Goal: Feedback & Contribution: Submit feedback/report problem

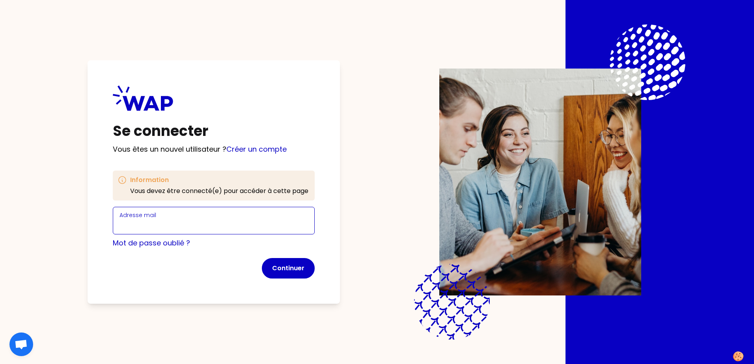
click at [164, 222] on input "Adresse mail" at bounding box center [213, 225] width 188 height 11
type input "[PERSON_NAME][EMAIL_ADDRESS][DOMAIN_NAME]"
click button "Continuer" at bounding box center [288, 268] width 53 height 20
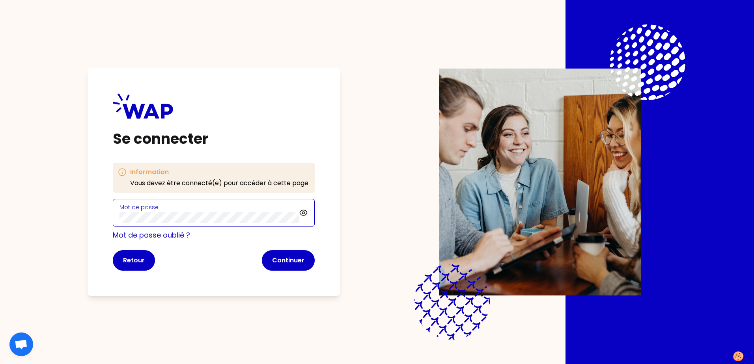
click button "Continuer" at bounding box center [288, 260] width 53 height 20
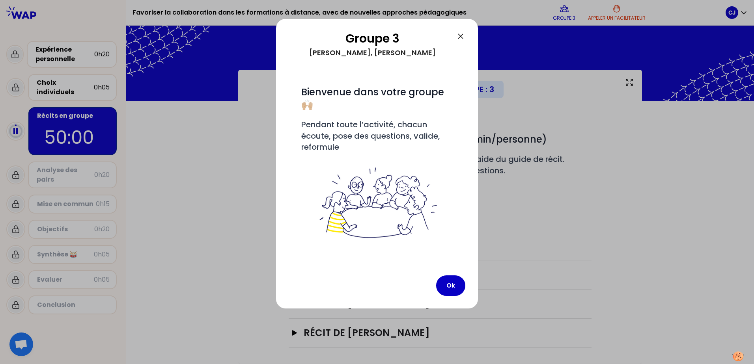
click at [458, 37] on icon at bounding box center [460, 36] width 9 height 9
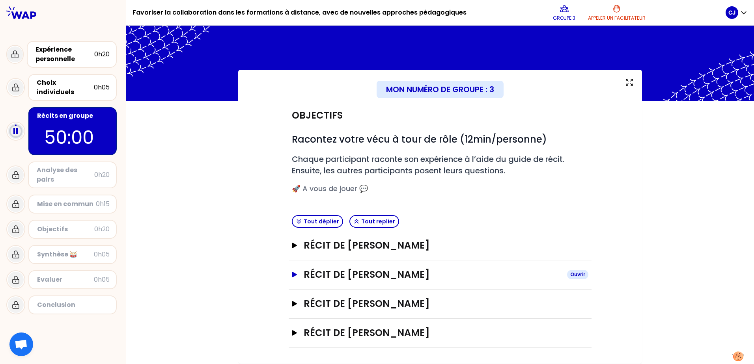
click at [292, 274] on icon "button" at bounding box center [294, 275] width 5 height 6
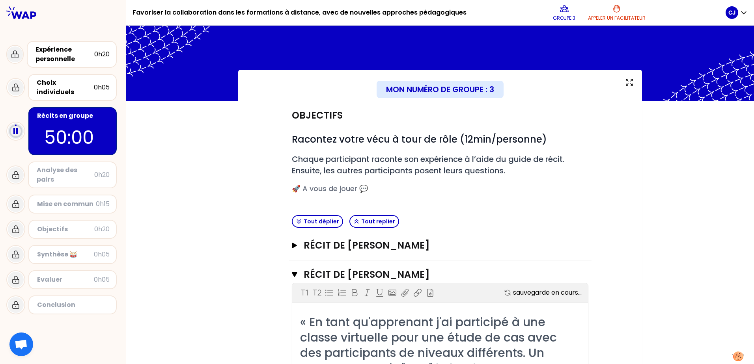
click at [289, 248] on div "Récit de [PERSON_NAME]" at bounding box center [440, 245] width 303 height 29
click at [292, 248] on icon "button" at bounding box center [294, 246] width 5 height 6
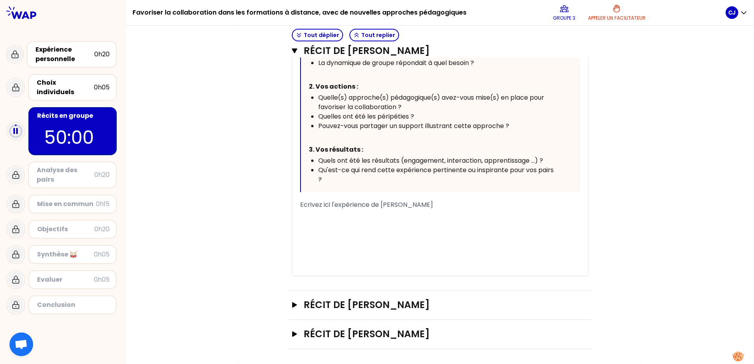
scroll to position [871, 0]
click at [292, 303] on icon "button" at bounding box center [294, 305] width 5 height 6
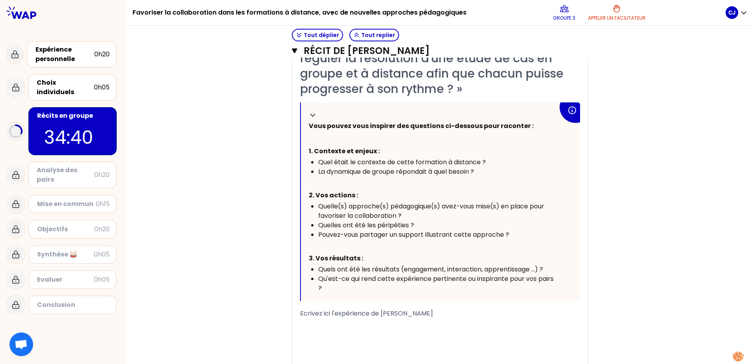
scroll to position [1054, 0]
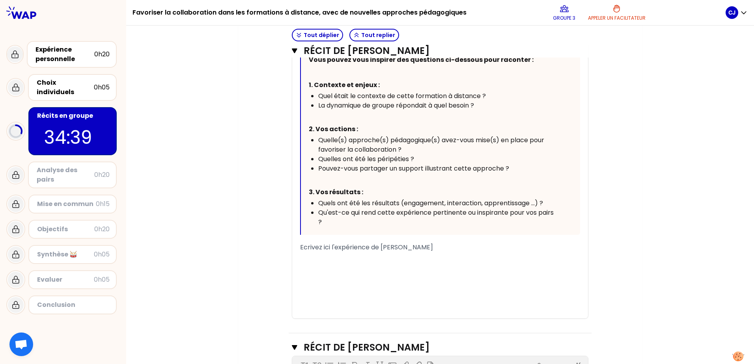
click at [355, 249] on span "Ecrivez ici l'expérience de [PERSON_NAME]" at bounding box center [366, 247] width 133 height 9
click at [300, 247] on span "Ecrivez ici l'expérience de [PERSON_NAME]" at bounding box center [366, 247] width 133 height 9
click at [343, 250] on span "Ecrivez ici l'expérience de [PERSON_NAME]" at bounding box center [366, 247] width 133 height 9
click at [300, 247] on span "Ecrivez ici l'expérience de [PERSON_NAME]" at bounding box center [366, 247] width 133 height 9
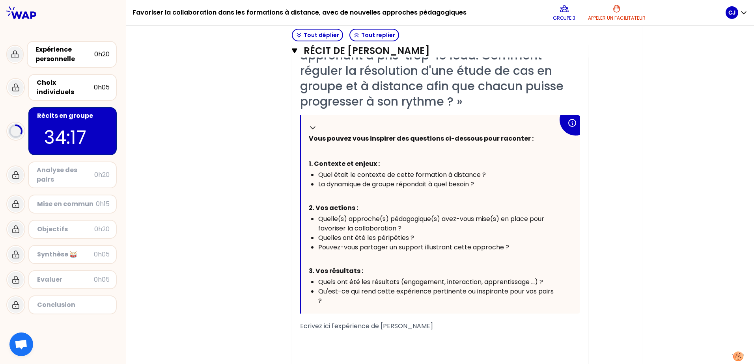
scroll to position [1015, 0]
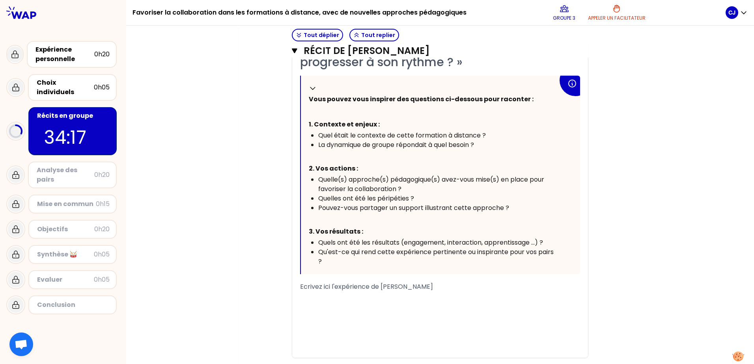
click at [343, 288] on span "Ecrivez ici l'expérience de [PERSON_NAME]" at bounding box center [366, 286] width 133 height 9
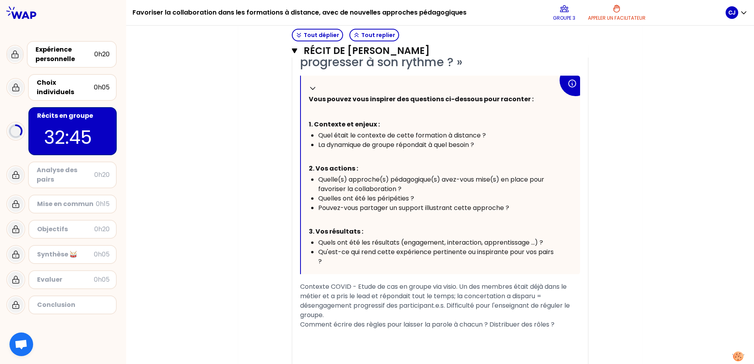
click at [491, 324] on span "Comment écrire des règles pour laisser la parole à chacun ? Distribuer des rôle…" at bounding box center [427, 324] width 254 height 9
click at [575, 325] on span "Comment écrire des règles pour laisser la parole à chacun ? Faut-il distribuer …" at bounding box center [437, 324] width 275 height 9
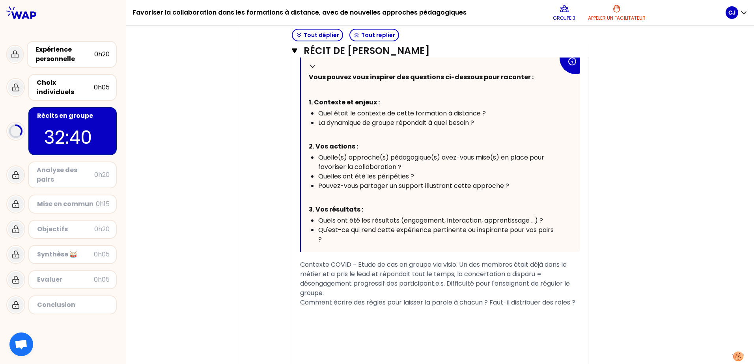
scroll to position [1054, 0]
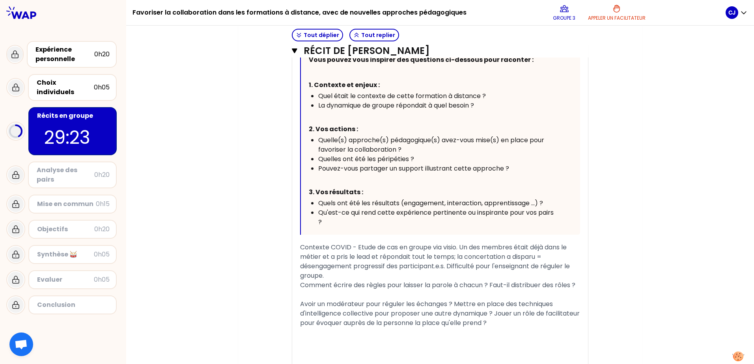
click at [300, 305] on span "Avoir un modérateur pour réguler les échanges ? Mettre en place des techniques …" at bounding box center [440, 314] width 281 height 28
click at [578, 322] on div "« En tant qu'apprenant j'ai participé à une classe virtuelle pour une étude de …" at bounding box center [440, 158] width 296 height 471
click at [576, 324] on span "Brainstorming de solutions : Avoir un modérateur pour réguler les échanges ? Me…" at bounding box center [440, 314] width 281 height 28
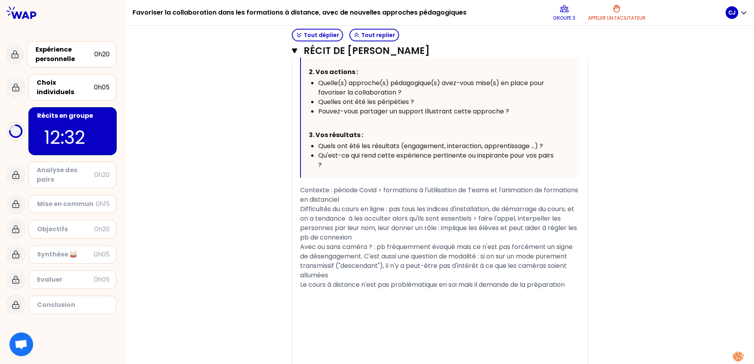
scroll to position [1811, 0]
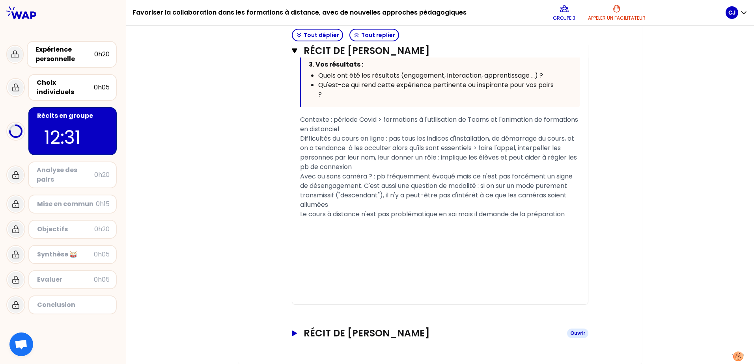
click at [378, 335] on h3 "Récit de [PERSON_NAME]" at bounding box center [432, 333] width 257 height 13
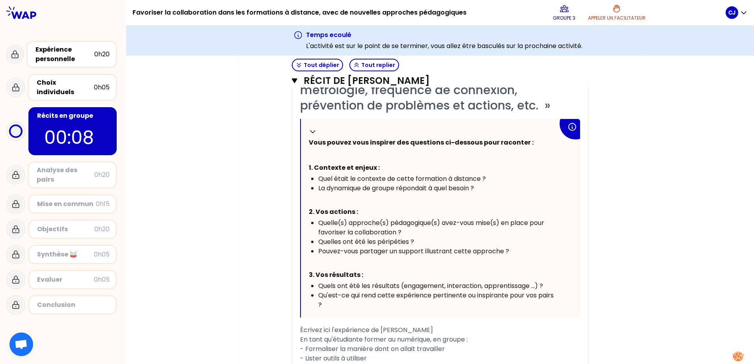
scroll to position [315, 0]
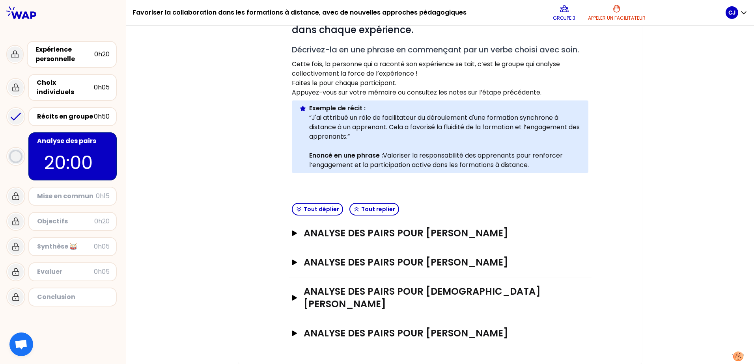
scroll to position [157, 0]
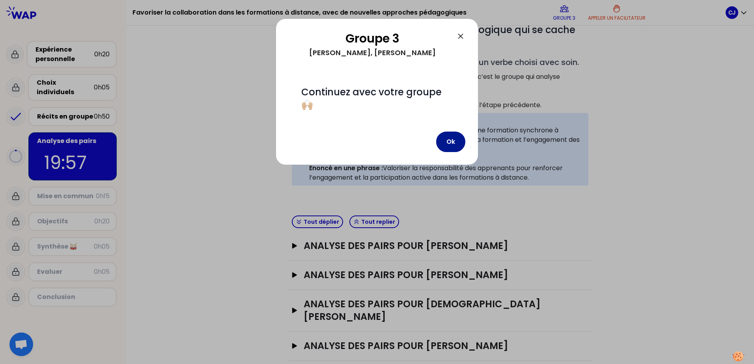
click at [446, 145] on button "Ok" at bounding box center [450, 142] width 29 height 20
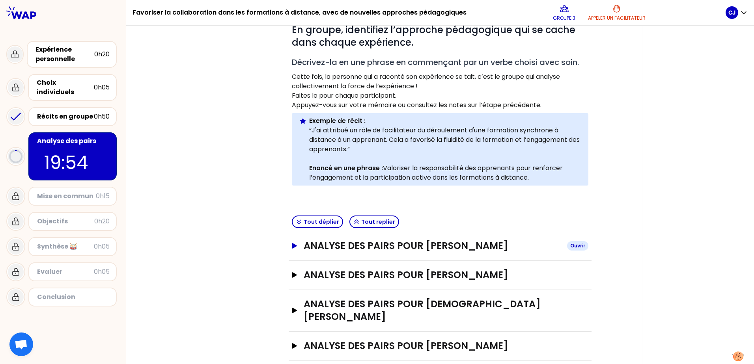
click at [292, 248] on icon "button" at bounding box center [294, 246] width 6 height 6
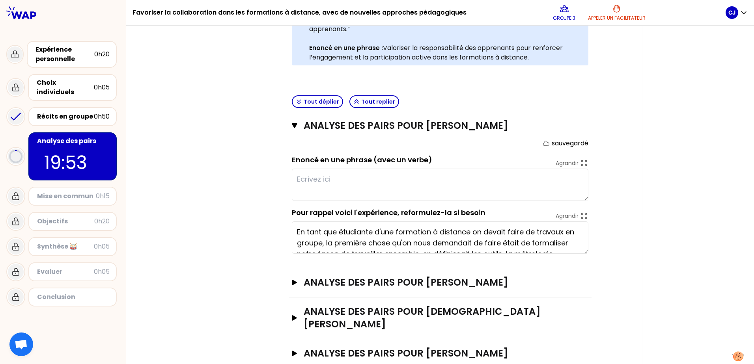
scroll to position [285, 0]
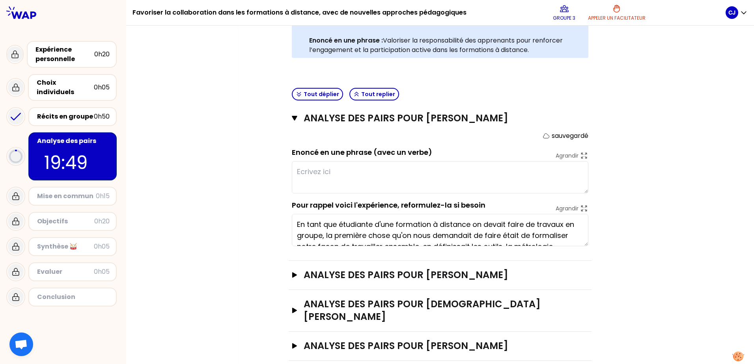
click at [303, 174] on textarea at bounding box center [440, 177] width 296 height 32
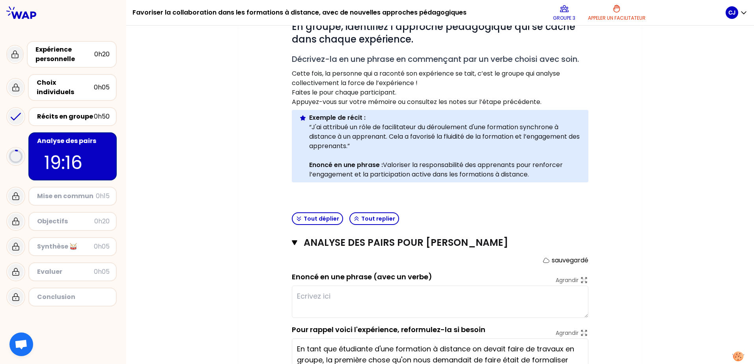
scroll to position [245, 0]
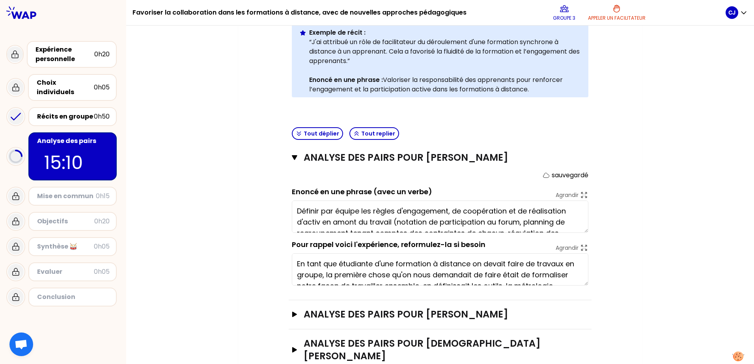
type textarea "Définir par équipe les règles d'engagement, de coopération et de réalisation d'…"
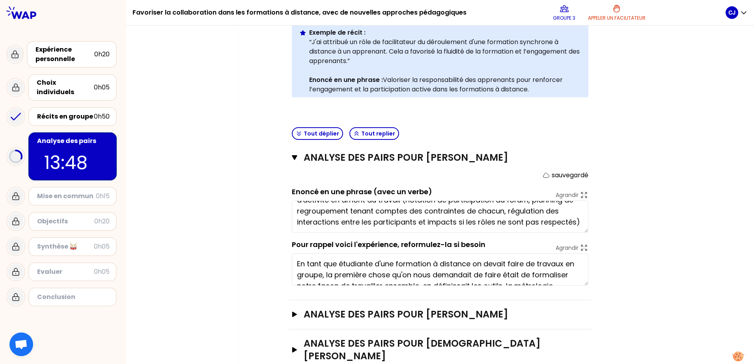
scroll to position [285, 0]
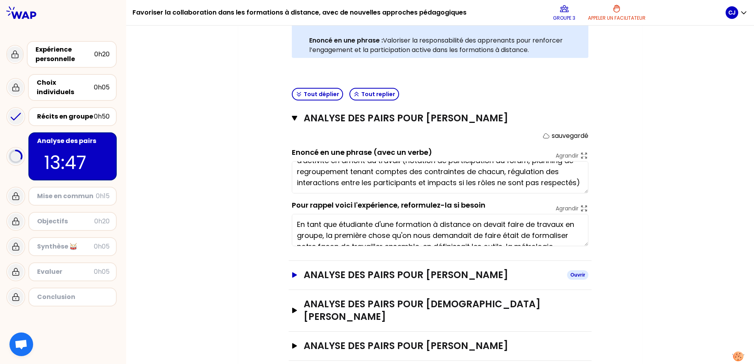
click at [292, 274] on icon "button" at bounding box center [294, 275] width 5 height 6
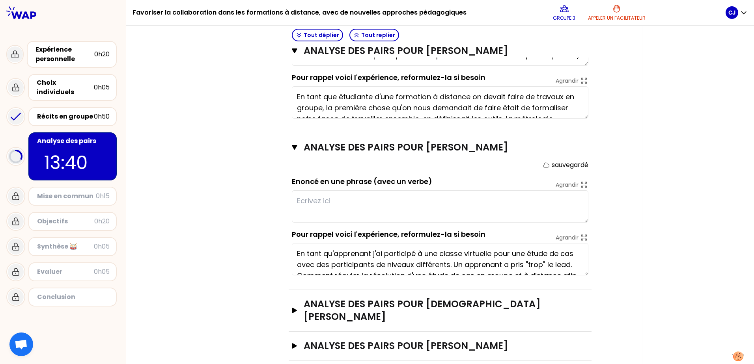
scroll to position [22, 0]
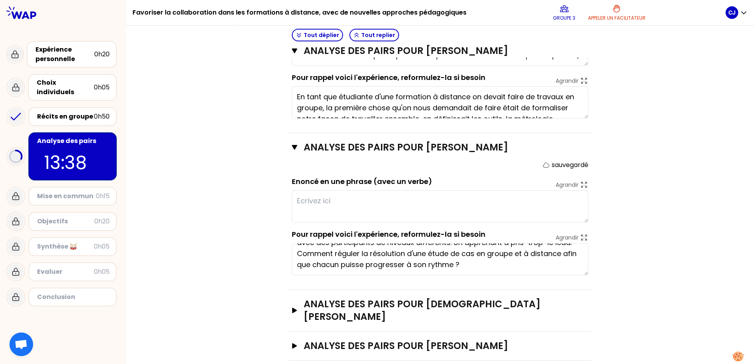
click at [322, 201] on textarea at bounding box center [440, 206] width 296 height 32
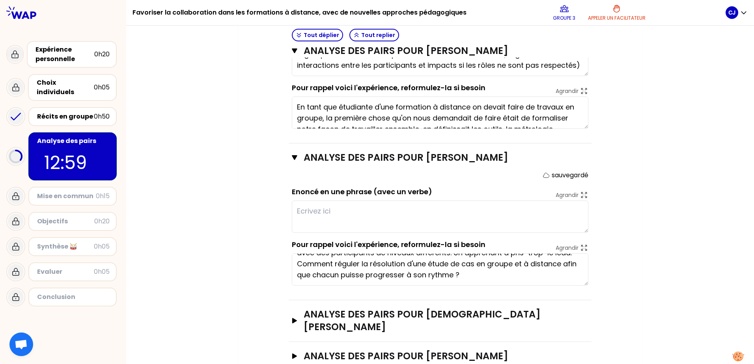
scroll to position [412, 0]
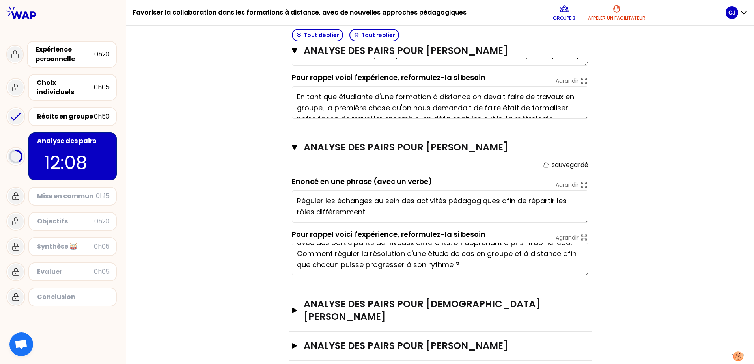
drag, startPoint x: 514, startPoint y: 200, endPoint x: 535, endPoint y: 210, distance: 23.1
click at [535, 210] on textarea "Réguler les échanges au sein des activités pédagogiques afin de répartir les rô…" at bounding box center [440, 206] width 296 height 32
click at [362, 212] on textarea "Réguler les échanges au sein des activités pédagogiques afin que chaque partici…" at bounding box center [440, 206] width 296 height 32
click at [411, 210] on textarea "Réguler les échanges au sein des activités pédagogiques afin que chaque partici…" at bounding box center [440, 206] width 296 height 32
click at [399, 214] on textarea "Réguler les échanges au sein des activités pédagogiques afin que chaque partici…" at bounding box center [440, 206] width 296 height 32
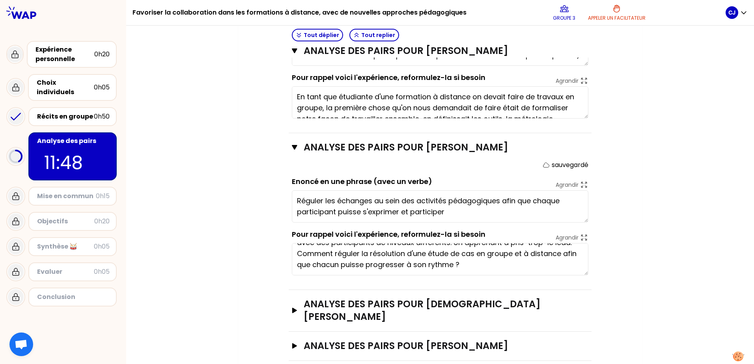
click at [453, 212] on textarea "Réguler les échanges au sein des activités pédagogiques afin que chaque partici…" at bounding box center [440, 206] width 296 height 32
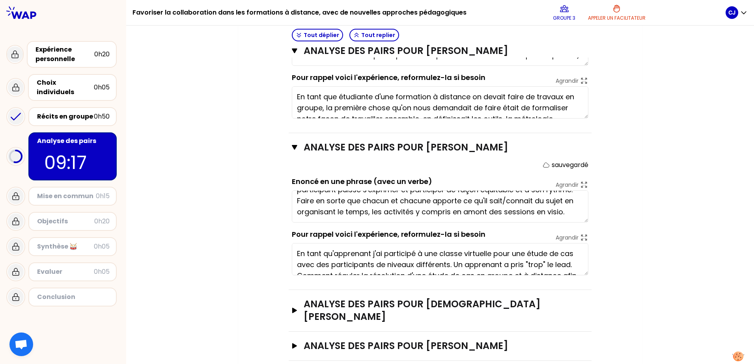
scroll to position [0, 0]
click at [573, 211] on textarea "Réguler les échanges au sein des activités pédagogiques afin que chaque partici…" at bounding box center [440, 206] width 296 height 32
click at [569, 212] on textarea "Réguler les échanges au sein des activités pédagogiques afin que chaque partici…" at bounding box center [440, 206] width 296 height 32
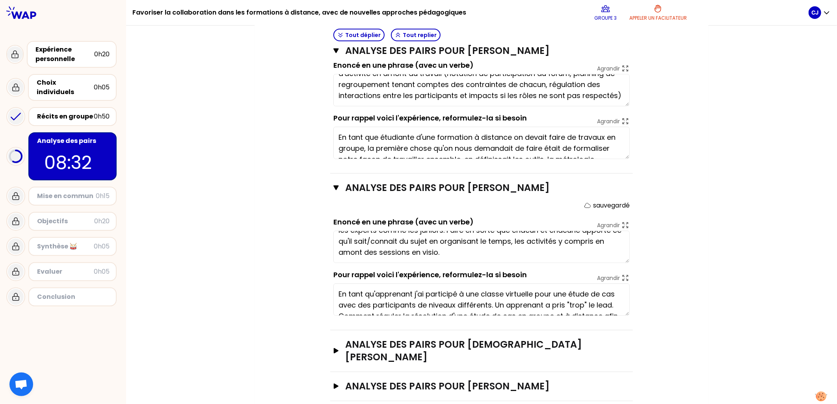
scroll to position [16, 0]
click at [492, 257] on textarea "Réguler les échanges au sein des activités pédagogiques afin que chaque partici…" at bounding box center [481, 247] width 296 height 32
click at [494, 259] on textarea "Réguler les échanges au sein des activités pédagogiques afin que chaque partici…" at bounding box center [481, 247] width 296 height 32
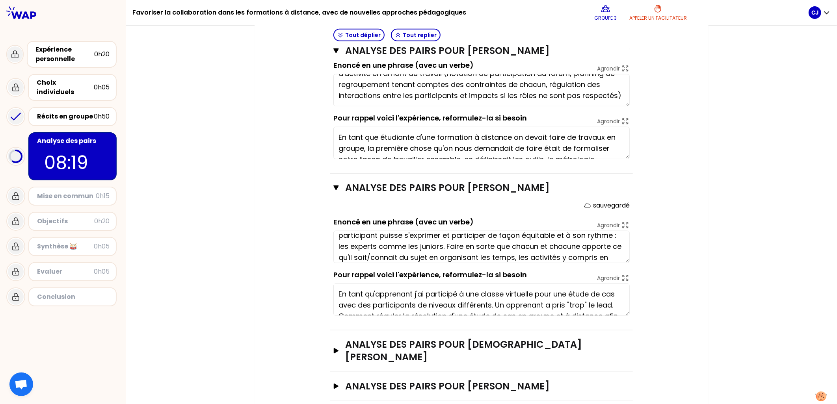
click at [521, 254] on textarea "Réguler les échanges au sein des activités pédagogiques afin que chaque partici…" at bounding box center [481, 247] width 296 height 32
click at [483, 253] on textarea "Réguler les échanges au sein des activités pédagogiques afin que chaque partici…" at bounding box center [481, 247] width 296 height 32
type textarea "Réguler les échanges au sein des activités pédagogiques afin que chaque partici…"
drag, startPoint x: 333, startPoint y: 344, endPoint x: 325, endPoint y: 341, distance: 8.6
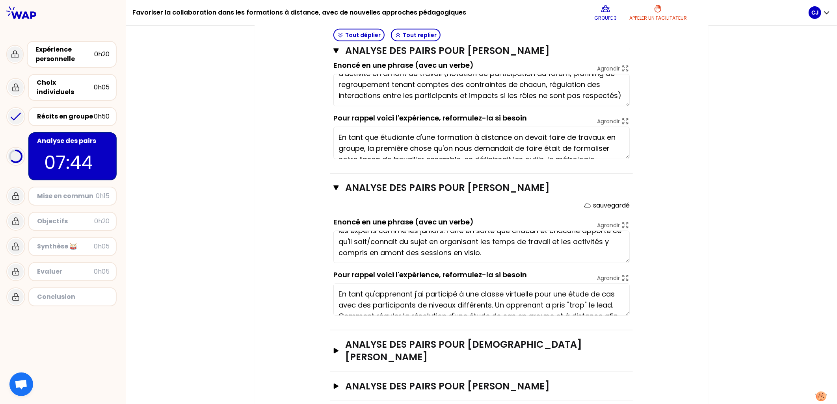
click at [334, 348] on icon "button" at bounding box center [336, 351] width 5 height 6
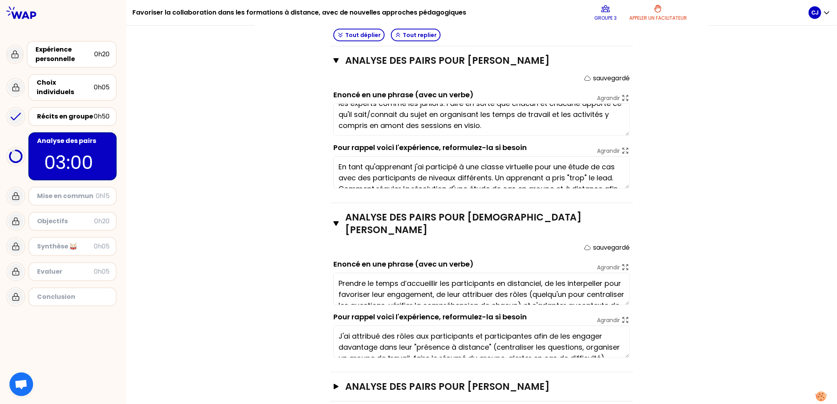
type textarea "Prendre le temps d’accueillir les participants en distanciel, de les interpelle…"
click at [397, 364] on h3 "Analyse des pairs pour [PERSON_NAME]" at bounding box center [473, 387] width 257 height 13
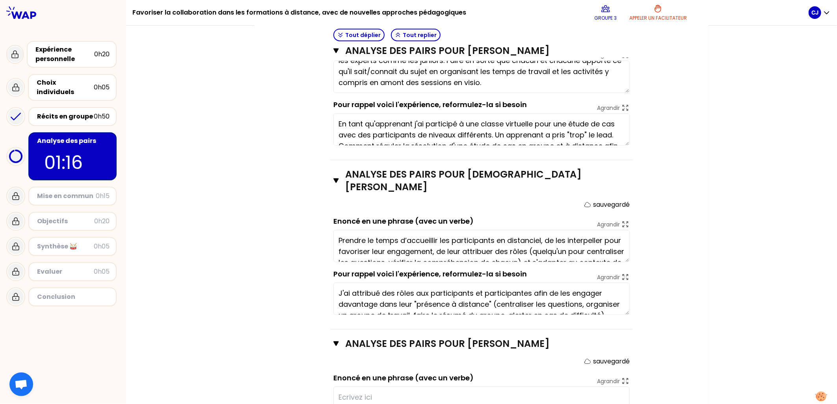
scroll to position [627, 0]
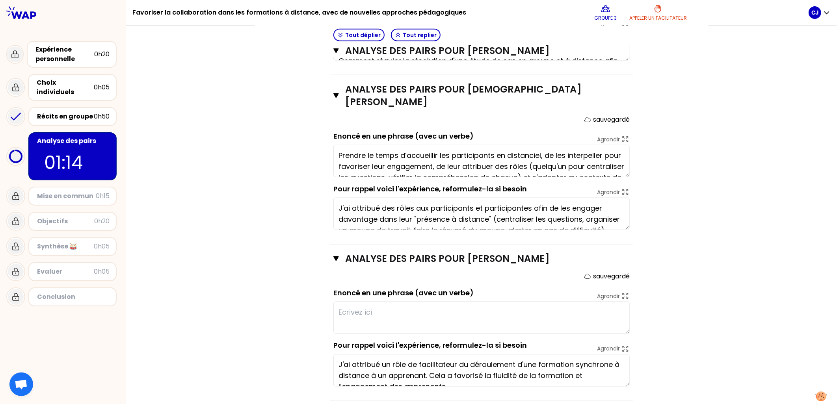
click at [409, 355] on textarea "J'ai attribué un rôle de facilitateur du déroulement d'une formation synchrone …" at bounding box center [481, 371] width 296 height 32
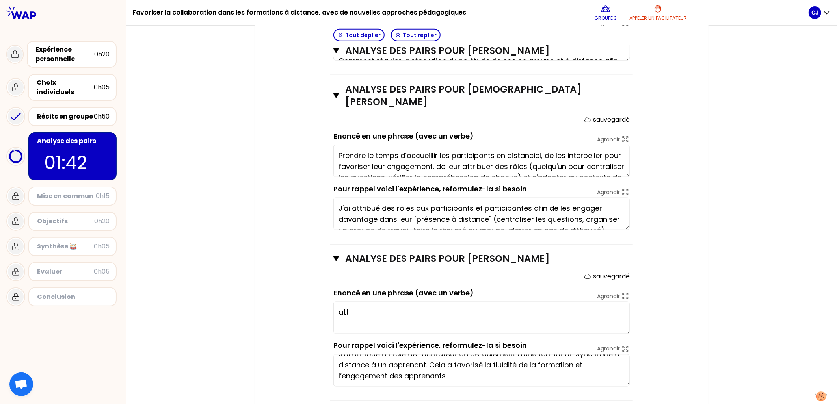
type textarea "at"
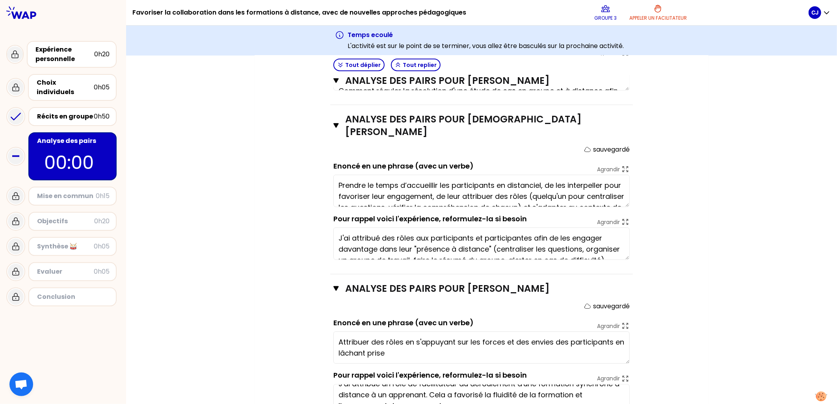
type textarea "Attribuer des rôles en s'appuyant sur les forces et des envies des participants…"
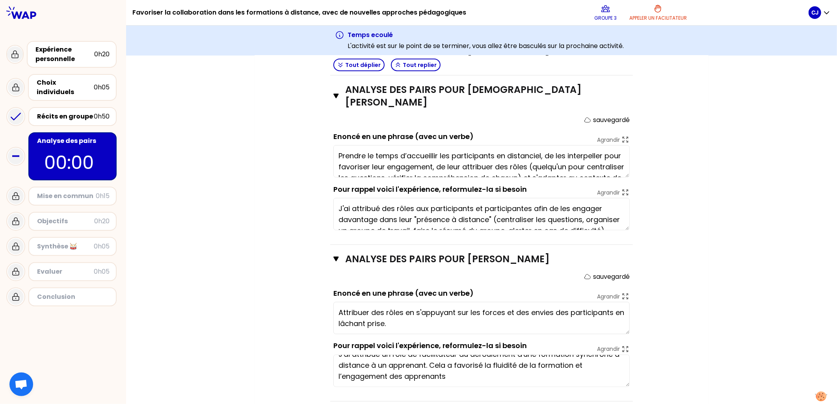
scroll to position [657, 0]
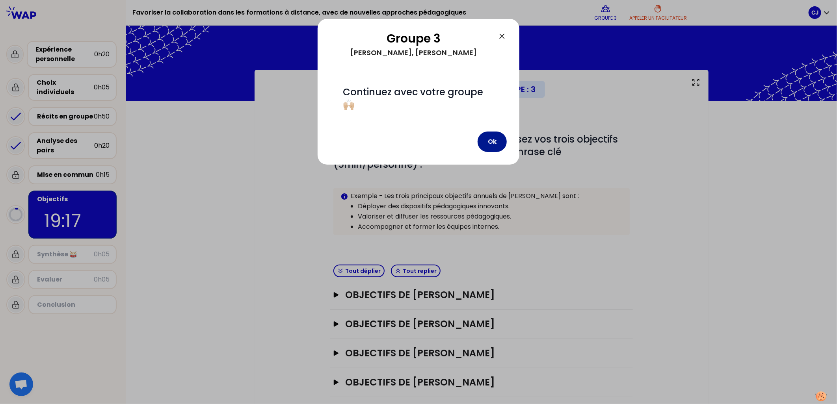
click at [497, 136] on button "Ok" at bounding box center [492, 142] width 29 height 20
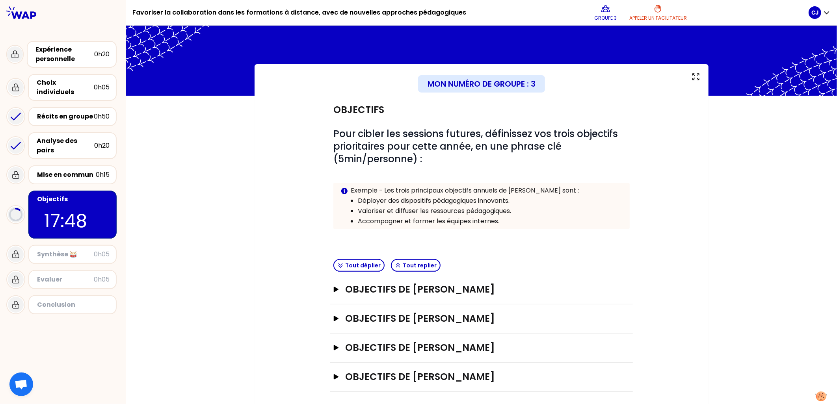
scroll to position [9, 0]
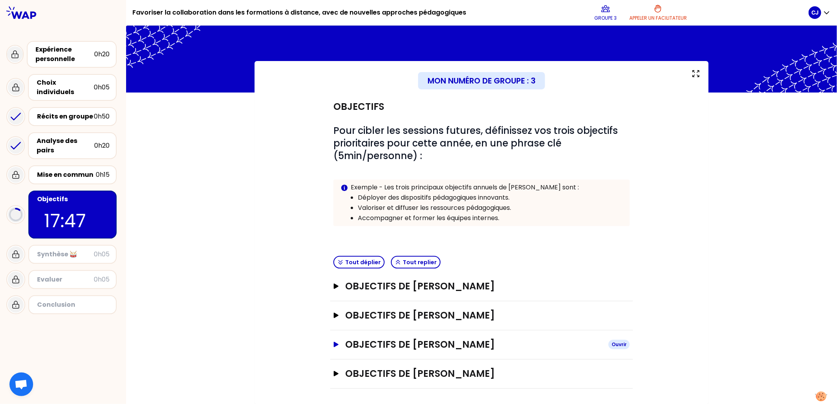
click at [478, 345] on h3 "Objectifs de [PERSON_NAME]" at bounding box center [473, 345] width 257 height 13
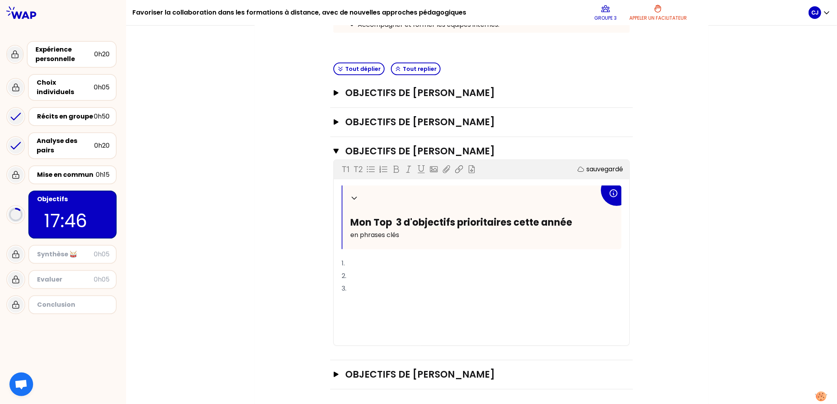
scroll to position [203, 0]
click at [351, 261] on p "1." at bounding box center [482, 263] width 280 height 13
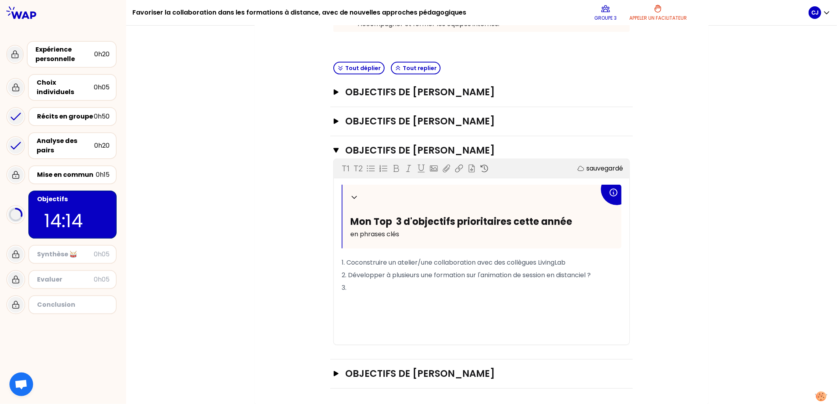
click at [431, 275] on span "2. Développer à plusieurs une formation sur l'animation de session en distancie…" at bounding box center [466, 275] width 249 height 9
click at [369, 291] on p "3." at bounding box center [482, 288] width 280 height 13
click at [333, 122] on icon "button" at bounding box center [336, 122] width 6 height 6
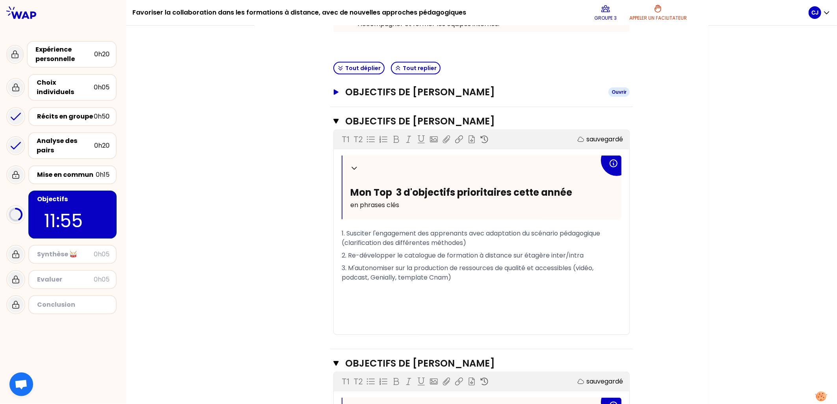
click at [334, 90] on icon "button" at bounding box center [336, 92] width 5 height 6
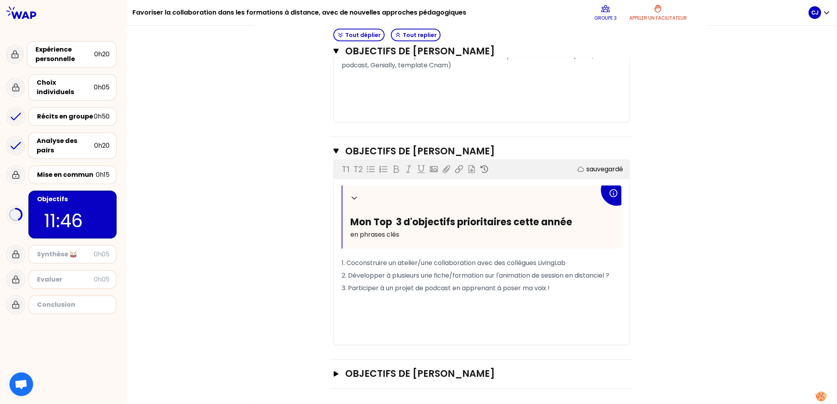
scroll to position [610, 0]
click at [334, 364] on button "Objectifs de [PERSON_NAME]" at bounding box center [481, 374] width 296 height 13
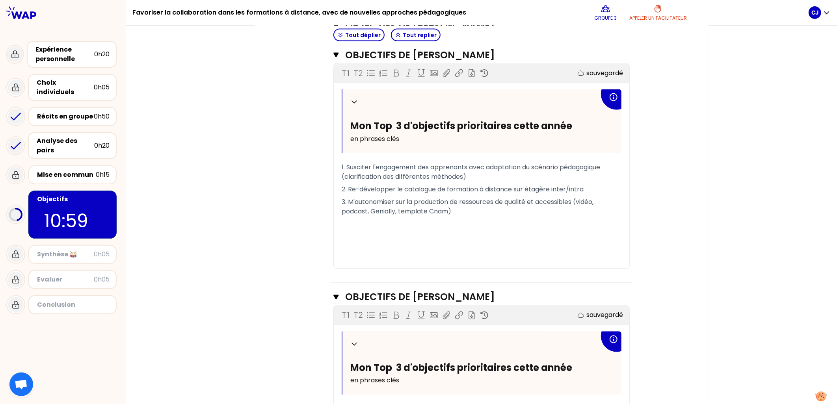
scroll to position [834, 0]
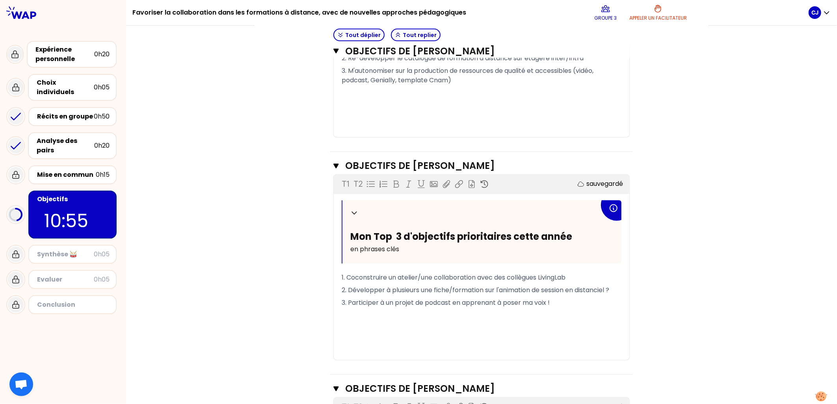
click at [609, 290] on span "2. Développer à plusieurs une fiche/formation sur l'animation de session en dis…" at bounding box center [476, 290] width 268 height 9
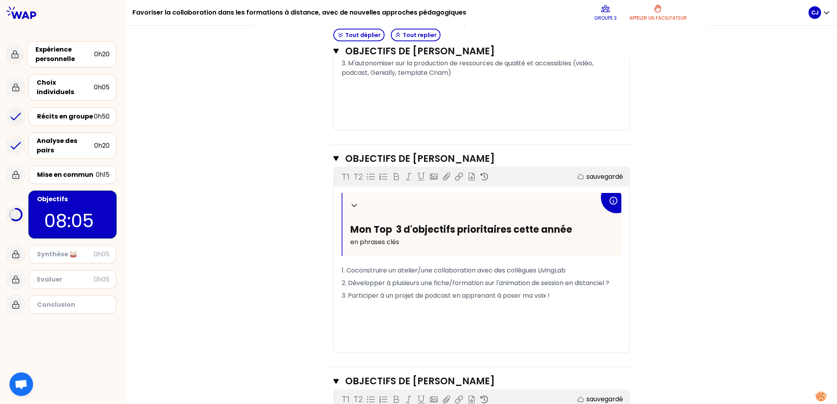
scroll to position [627, 0]
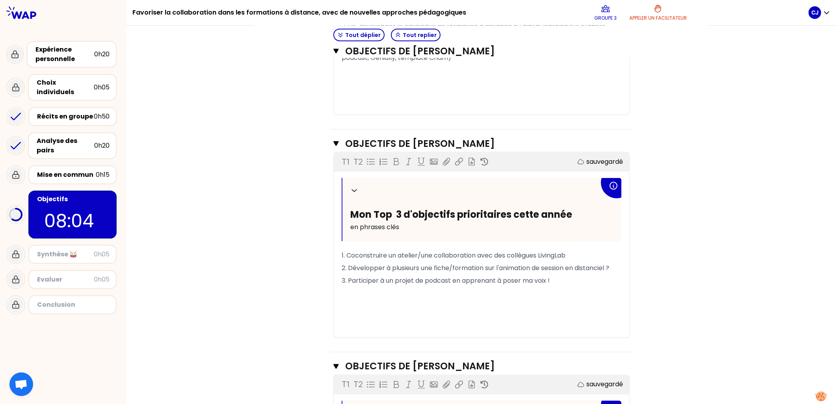
click at [481, 273] on span "2. Développer à plusieurs une fiche/formation sur l'animation de session en dis…" at bounding box center [476, 268] width 268 height 9
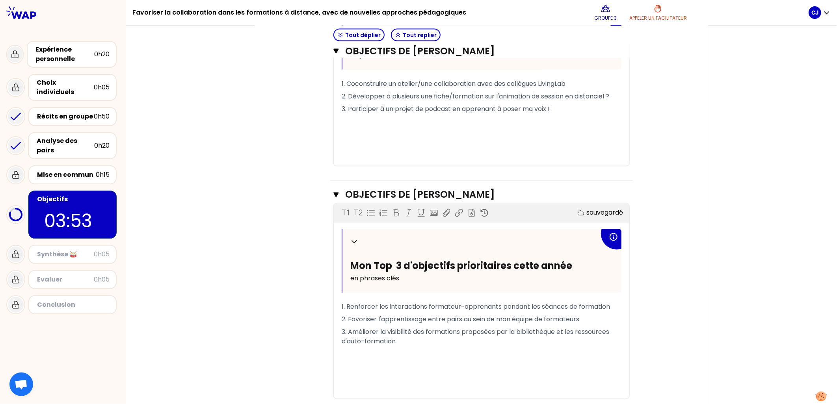
scroll to position [862, 0]
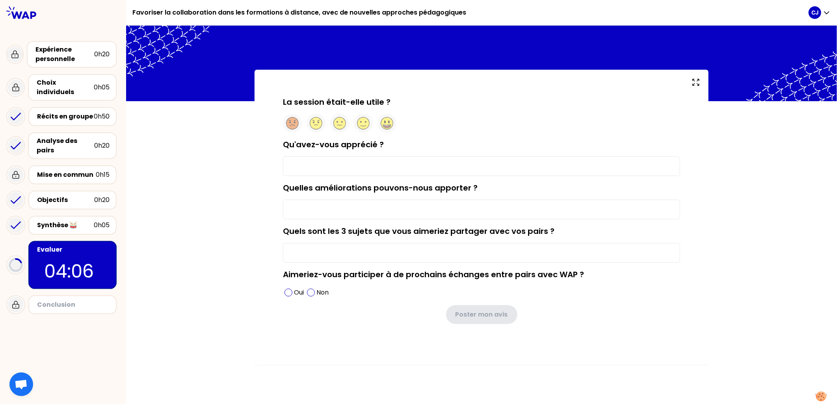
click at [361, 166] on input "Qu'avez-vous apprécié ?" at bounding box center [481, 166] width 397 height 20
type input "nos échanges, la coconstruction"
click at [384, 127] on icon at bounding box center [387, 127] width 7 height 2
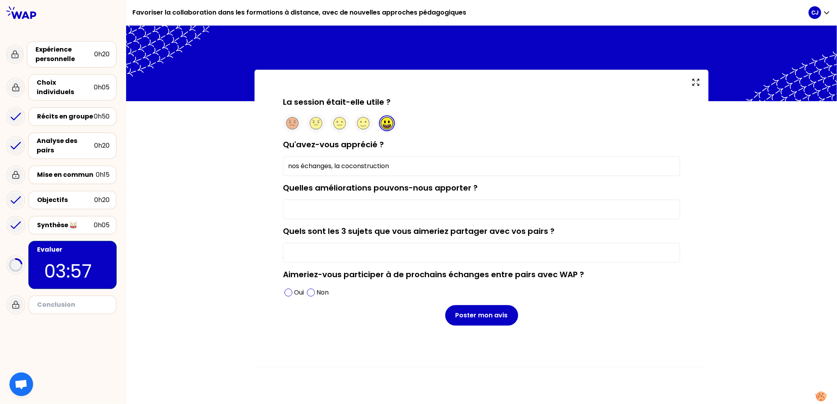
click at [340, 219] on input "Quelles améliorations pouvons-nous apporter ?" at bounding box center [481, 210] width 397 height 20
type input "Une synthèse commune, une construction commune avec laquelle on repart"
click at [375, 253] on input "Quels sont les 3 sujets que vous aimeriez partager avec vos pairs ?" at bounding box center [481, 253] width 397 height 20
click at [288, 291] on span at bounding box center [289, 293] width 8 height 8
click at [324, 259] on input "Quels sont les 3 sujets que vous aimeriez partager avec vos pairs ?" at bounding box center [481, 253] width 397 height 20
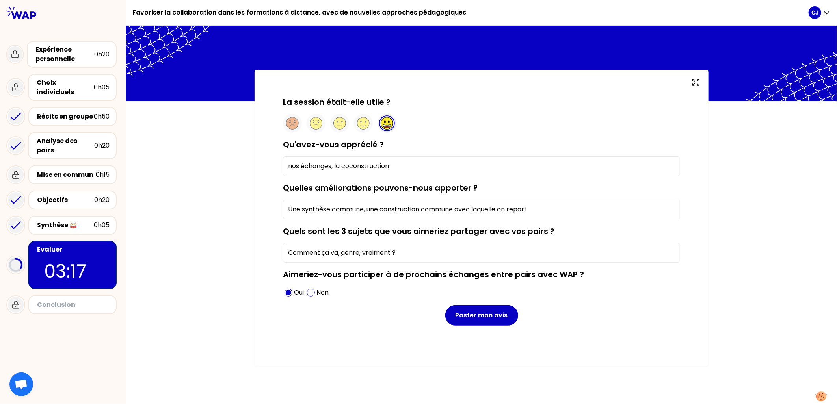
click at [422, 253] on input "Comment ça va, genre, vraiment ?" at bounding box center [481, 253] width 397 height 20
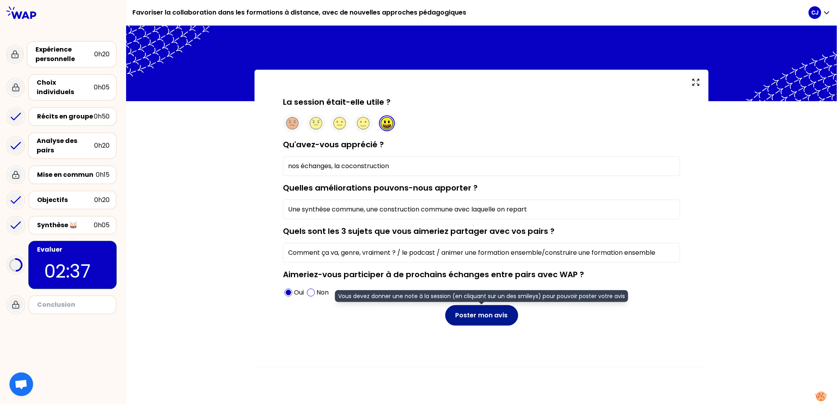
type input "Comment ça va, genre, vraiment ? / le podcast / animer une formation ensemble/c…"
click at [484, 311] on button "Poster mon avis" at bounding box center [481, 315] width 73 height 20
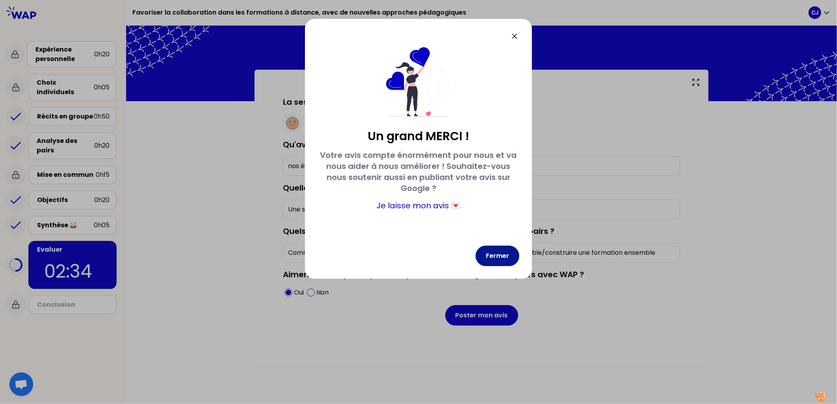
click at [494, 251] on button "Fermer" at bounding box center [498, 256] width 44 height 20
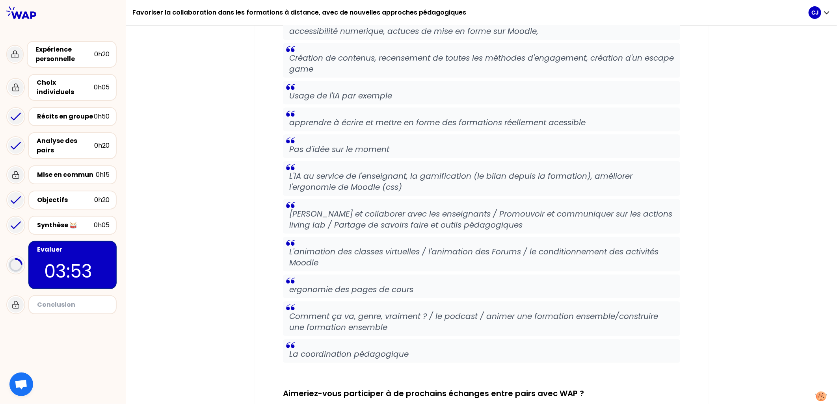
scroll to position [1260, 0]
